Goal: Navigation & Orientation: Find specific page/section

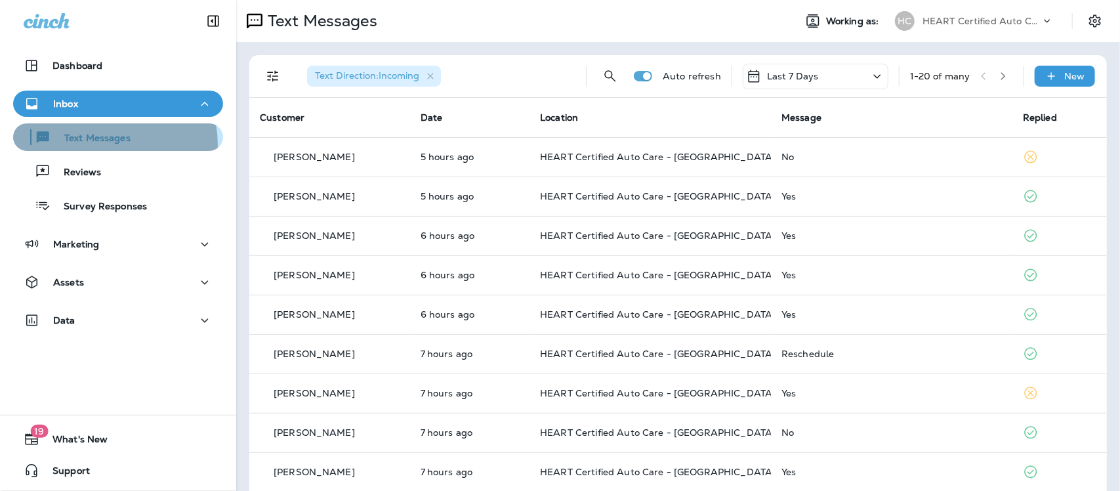
click at [106, 144] on p "Text Messages" at bounding box center [90, 139] width 79 height 12
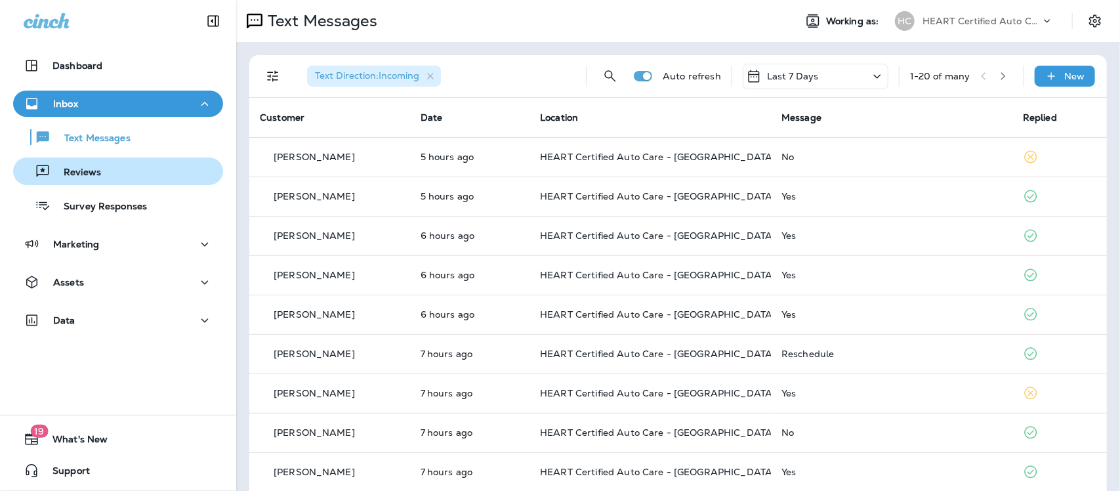
click at [79, 179] on div "Reviews" at bounding box center [59, 171] width 83 height 20
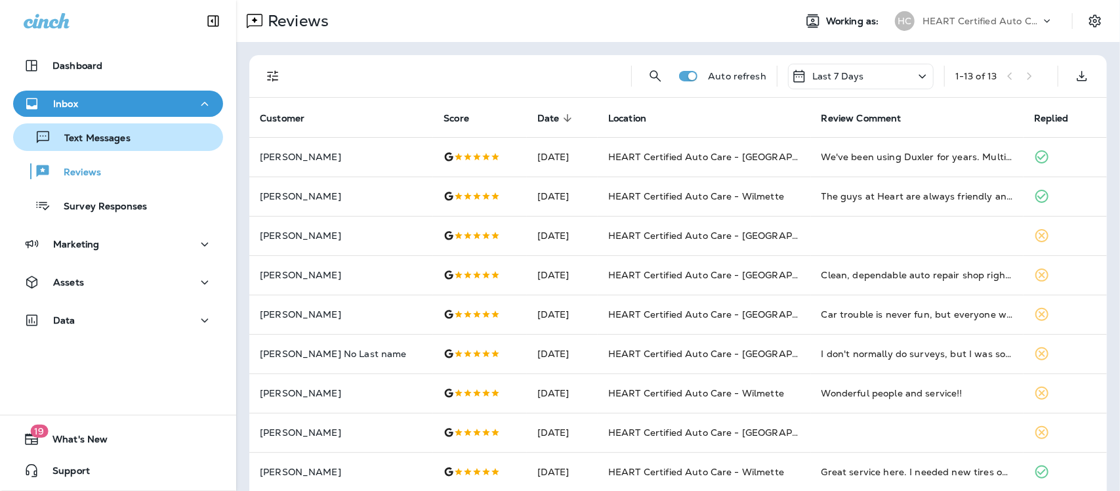
click at [96, 133] on p "Text Messages" at bounding box center [90, 139] width 79 height 12
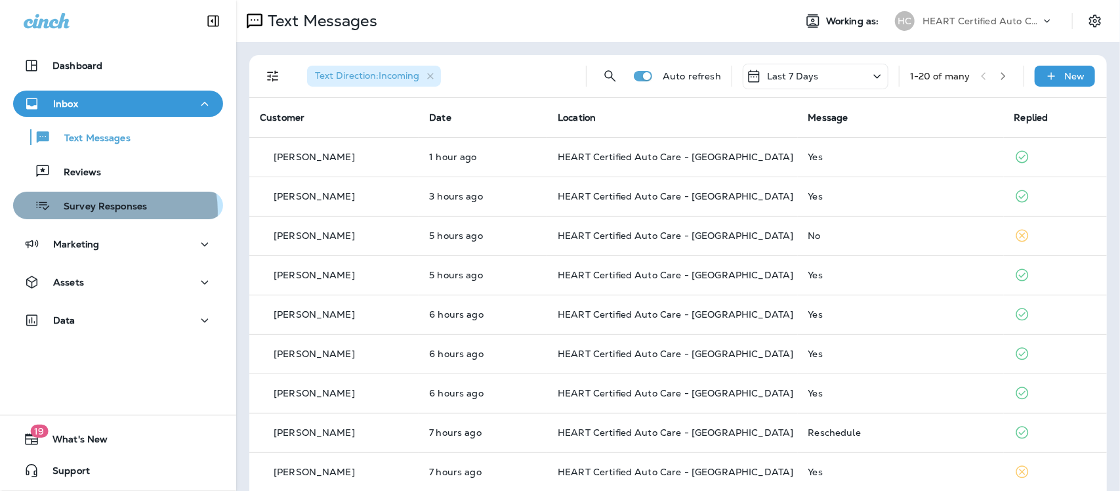
click at [107, 211] on p "Survey Responses" at bounding box center [99, 207] width 96 height 12
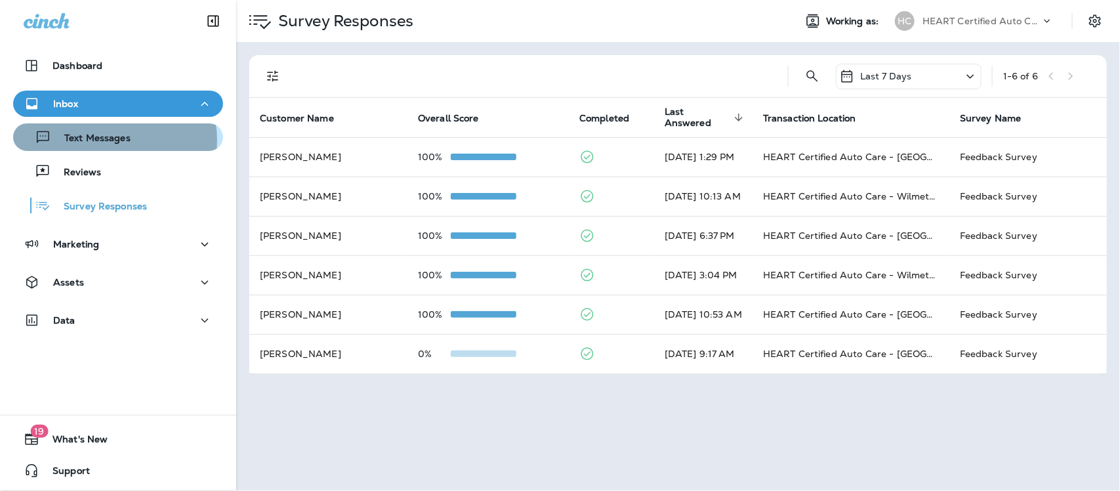
click at [112, 140] on p "Text Messages" at bounding box center [90, 139] width 79 height 12
